Goal: Task Accomplishment & Management: Use online tool/utility

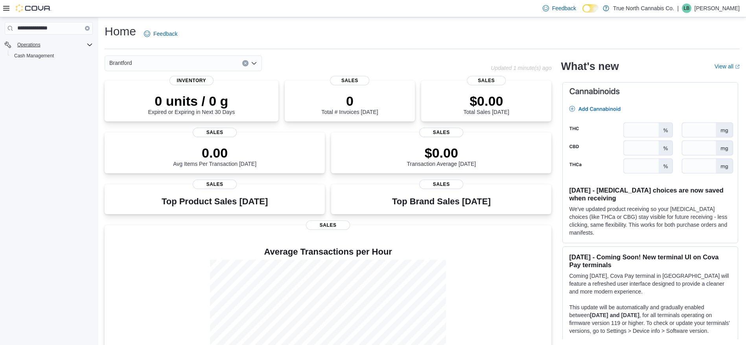
click at [90, 42] on icon "Complex example" at bounding box center [89, 45] width 6 height 6
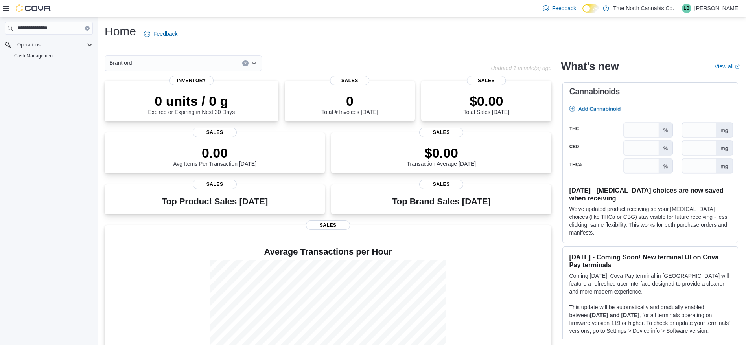
click at [90, 42] on icon "Complex example" at bounding box center [89, 45] width 6 height 6
click at [5, 7] on icon at bounding box center [6, 8] width 6 height 6
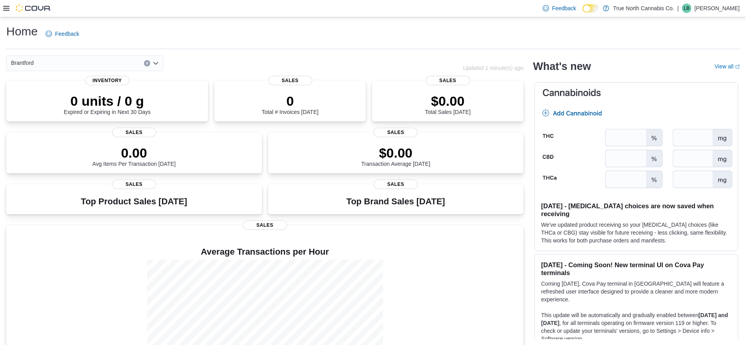
click at [5, 7] on icon at bounding box center [6, 8] width 6 height 6
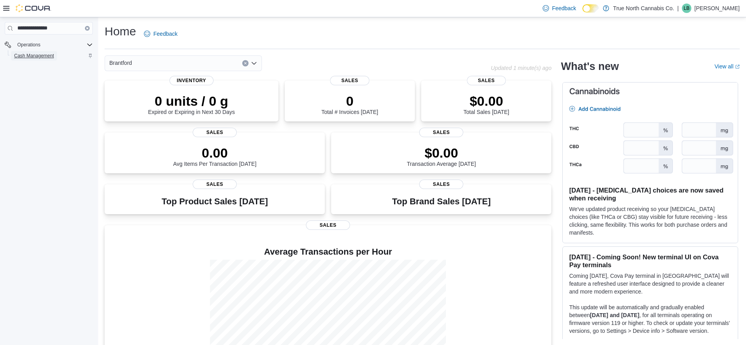
click at [29, 53] on span "Cash Management" at bounding box center [34, 56] width 40 height 6
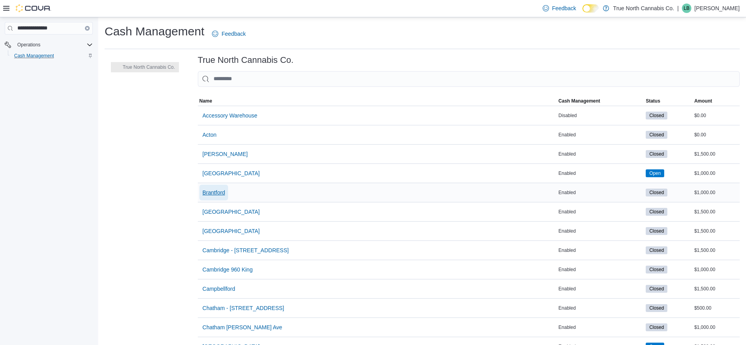
click at [220, 190] on span "Brantford" at bounding box center [213, 193] width 23 height 8
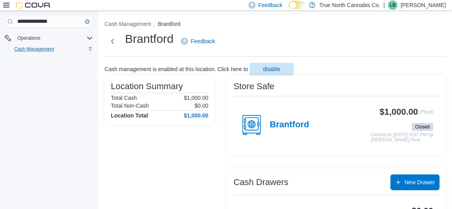
drag, startPoint x: 735, startPoint y: 1, endPoint x: 86, endPoint y: 22, distance: 649.8
click at [86, 22] on button "Clear input" at bounding box center [87, 21] width 5 height 5
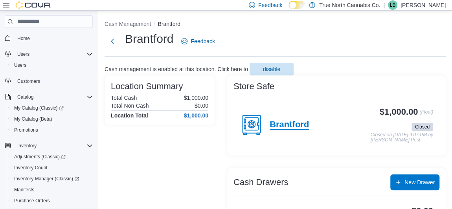
click at [284, 125] on h4 "Brantford" at bounding box center [289, 125] width 39 height 10
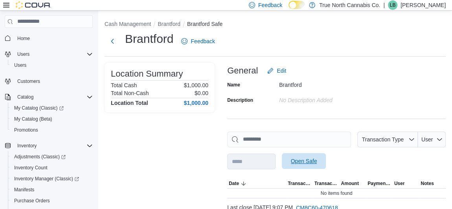
click at [306, 163] on span "Open Safe" at bounding box center [304, 161] width 26 height 8
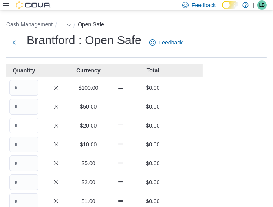
click at [29, 126] on input "Quantity" at bounding box center [23, 126] width 29 height 16
type input "*"
type input "**"
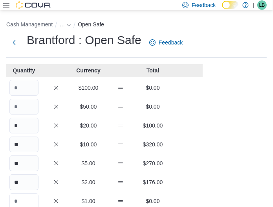
scroll to position [2, 0]
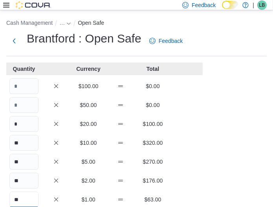
type input "**"
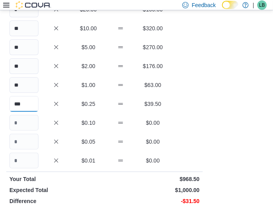
type input "***"
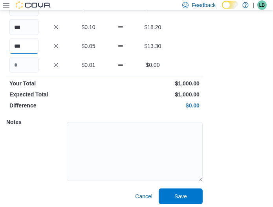
scroll to position [215, 0]
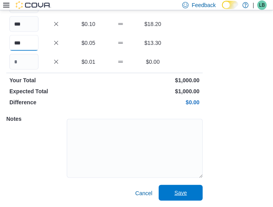
type input "***"
click at [175, 196] on span "Save" at bounding box center [181, 193] width 13 height 8
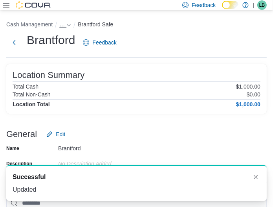
click at [62, 25] on span "…" at bounding box center [62, 24] width 6 height 6
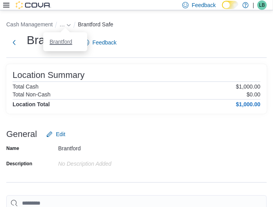
click at [61, 42] on button "Brantford" at bounding box center [61, 42] width 23 height 6
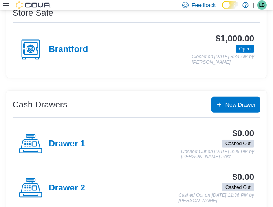
scroll to position [149, 0]
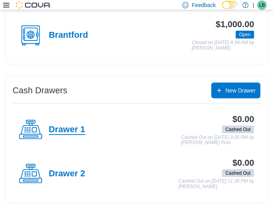
click at [60, 128] on h4 "Drawer 1" at bounding box center [67, 130] width 37 height 10
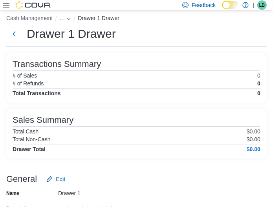
scroll to position [149, 0]
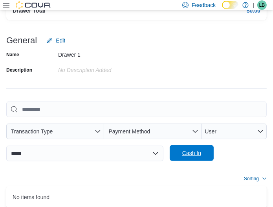
click at [188, 156] on span "Cash In" at bounding box center [191, 153] width 19 height 8
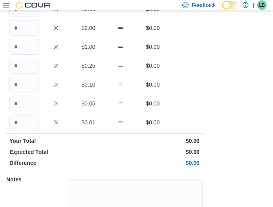
scroll to position [102, 0]
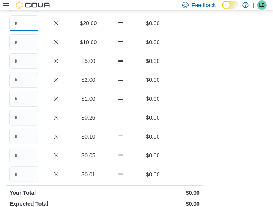
click at [30, 20] on input "Quantity" at bounding box center [23, 23] width 29 height 16
type input "*"
type input "**"
type input "*"
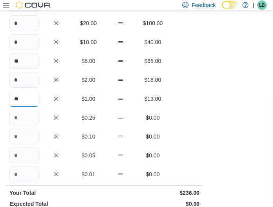
type input "**"
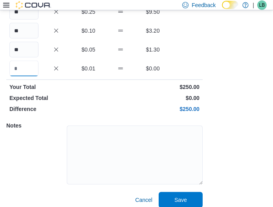
scroll to position [209, 0]
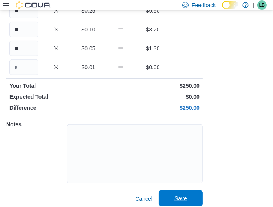
click at [180, 197] on span "Save" at bounding box center [181, 198] width 13 height 8
